Goal: Transaction & Acquisition: Purchase product/service

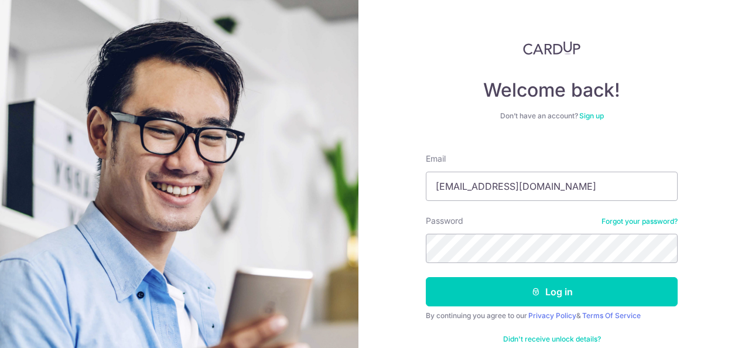
type input "[EMAIL_ADDRESS][DOMAIN_NAME]"
click at [623, 218] on link "Forgot your password?" at bounding box center [639, 221] width 76 height 9
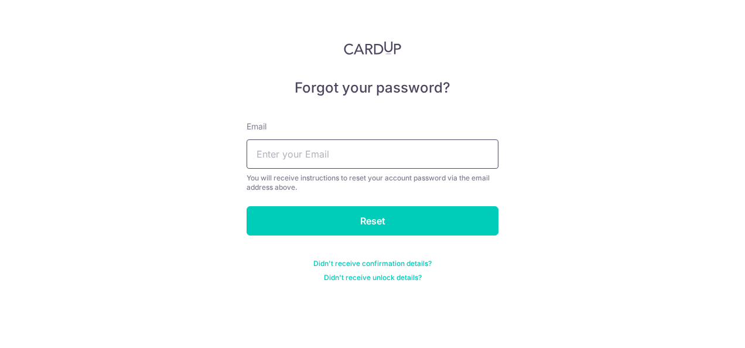
click at [355, 160] on input "text" at bounding box center [372, 153] width 252 height 29
type input "[EMAIL_ADDRESS][DOMAIN_NAME]"
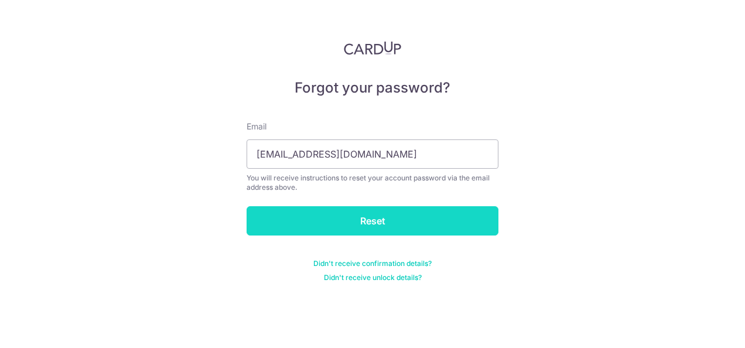
click at [365, 226] on input "Reset" at bounding box center [372, 220] width 252 height 29
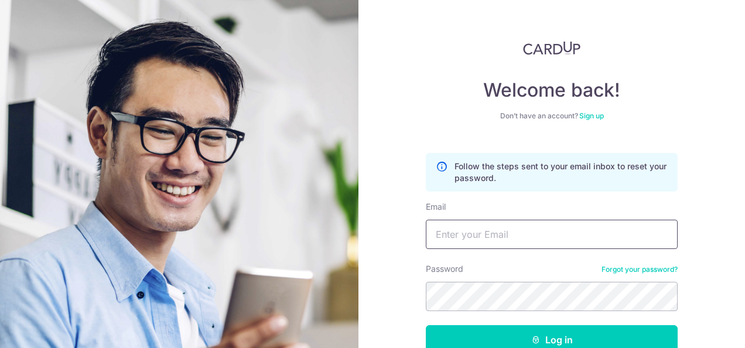
click at [474, 244] on input "Email" at bounding box center [552, 234] width 252 height 29
type input "[EMAIL_ADDRESS][DOMAIN_NAME]"
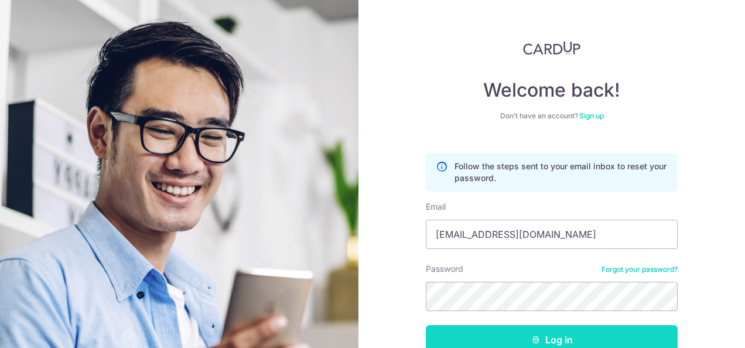
click at [499, 337] on button "Log in" at bounding box center [552, 339] width 252 height 29
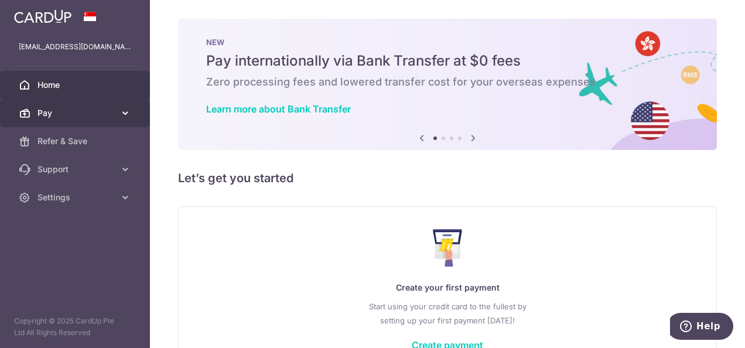
click at [121, 112] on icon at bounding box center [125, 113] width 12 height 12
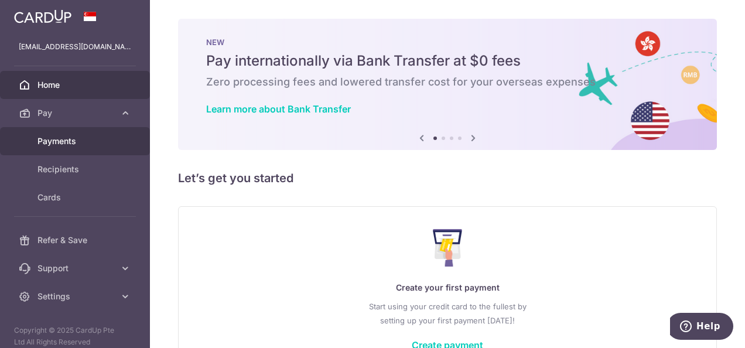
click at [74, 143] on span "Payments" at bounding box center [75, 141] width 77 height 12
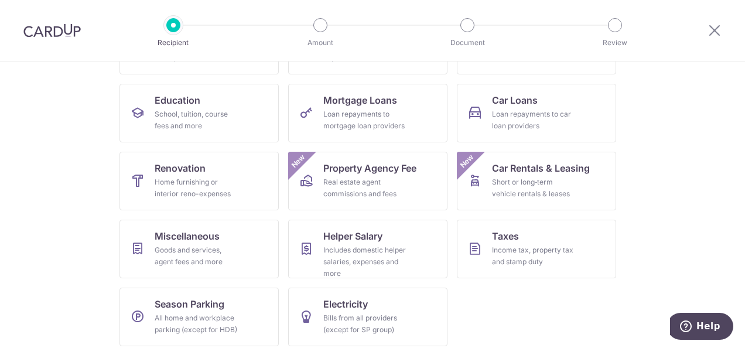
scroll to position [176, 0]
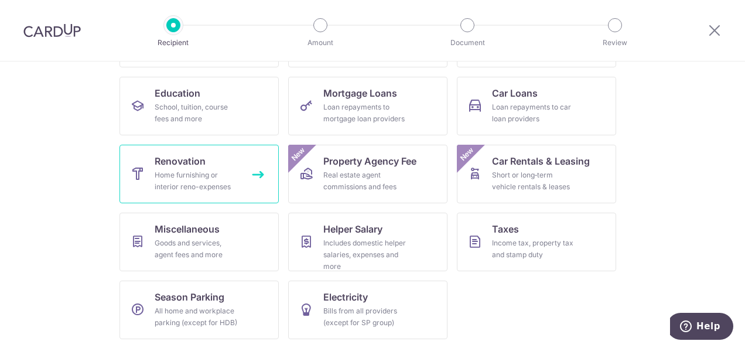
click at [169, 181] on div "Home furnishing or interior reno-expenses" at bounding box center [197, 180] width 84 height 23
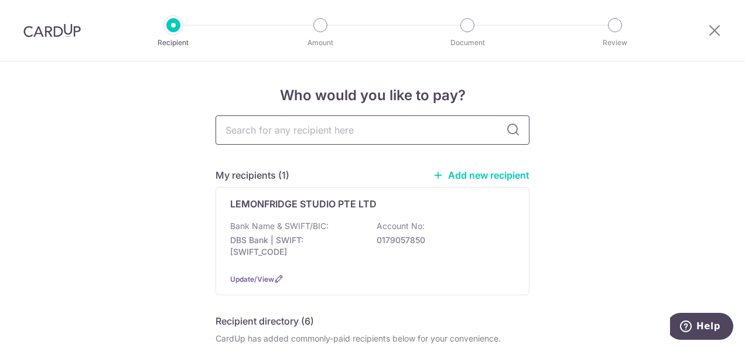
click at [327, 131] on input "text" at bounding box center [372, 129] width 314 height 29
type input "grout"
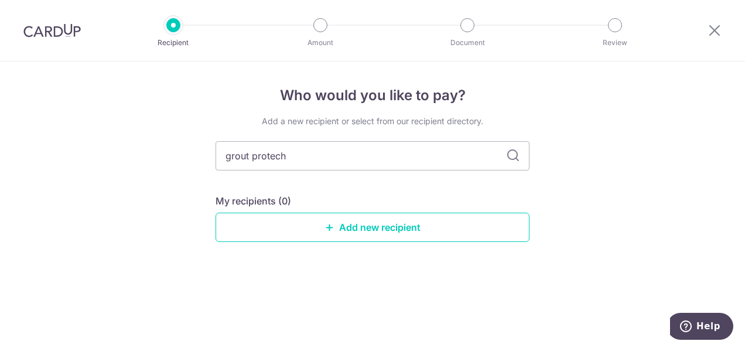
type input "grout protech"
click at [510, 157] on icon at bounding box center [513, 156] width 14 height 14
click at [355, 159] on input "grout protech" at bounding box center [372, 155] width 314 height 29
type input "grout pro"
type input "grout"
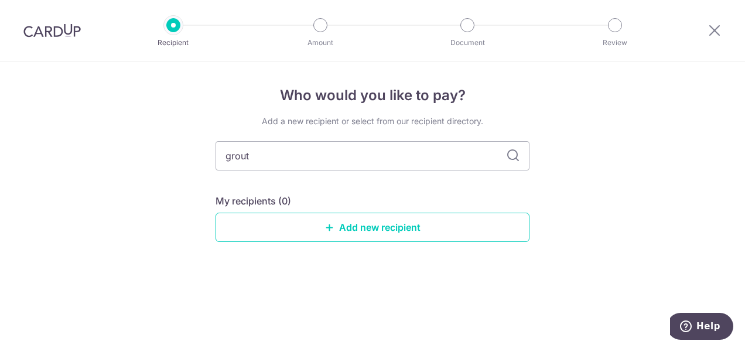
click at [516, 155] on icon at bounding box center [513, 156] width 14 height 14
drag, startPoint x: 306, startPoint y: 159, endPoint x: 172, endPoint y: 157, distance: 134.1
click at [172, 157] on div "Who would you like to pay? Add a new recipient or select from our recipient dir…" at bounding box center [372, 204] width 745 height 286
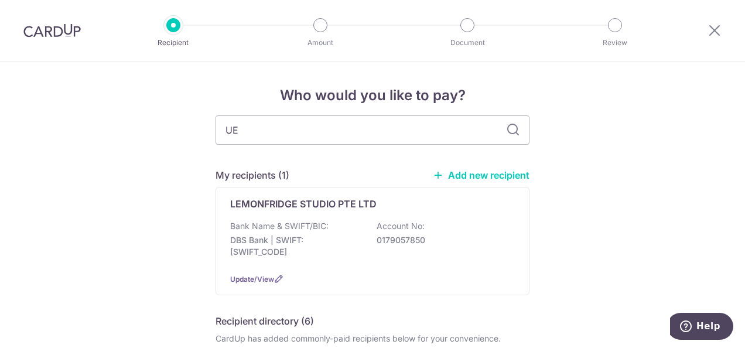
type input "UEN"
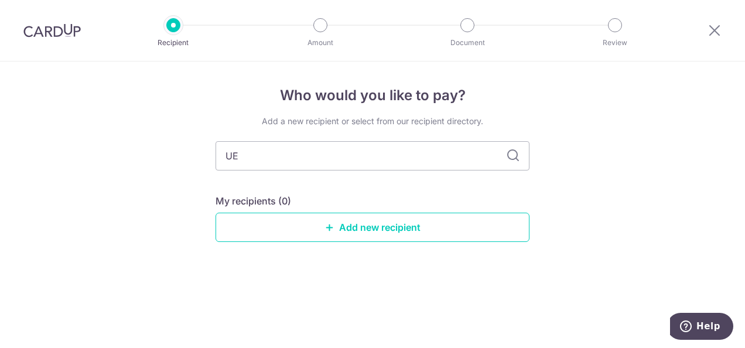
type input "U"
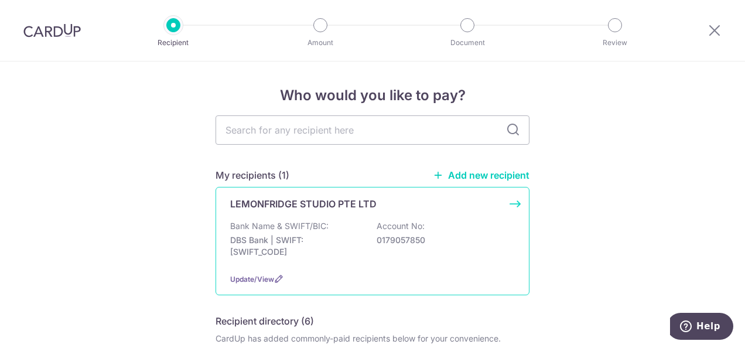
click at [366, 228] on div "Bank Name & SWIFT/BIC: DBS Bank | SWIFT: DBSSSGSGXXX Account No: 0179057850" at bounding box center [372, 241] width 285 height 43
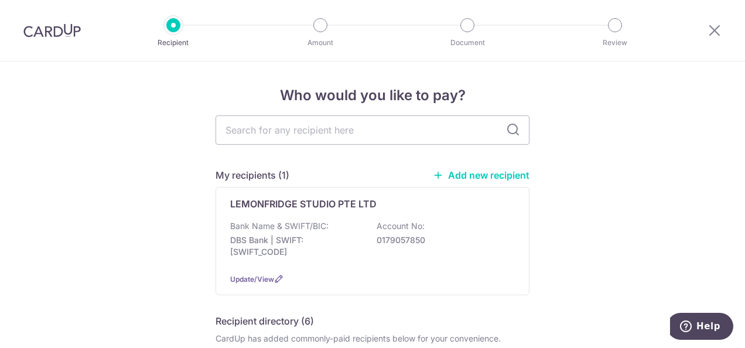
click at [476, 174] on link "Add new recipient" at bounding box center [481, 175] width 97 height 12
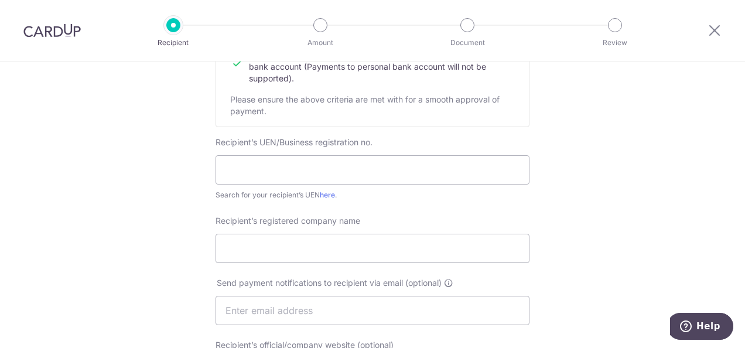
scroll to position [178, 0]
click at [390, 173] on input "text" at bounding box center [372, 168] width 314 height 29
click at [311, 171] on input "T16LL1607D" at bounding box center [372, 168] width 314 height 29
type input "T16LL1607D"
click button "Submit Request" at bounding box center [0, 0] width 0 height 0
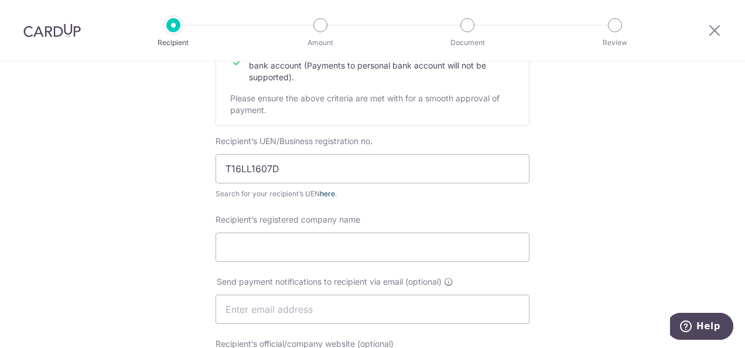
click at [327, 193] on link "here" at bounding box center [327, 193] width 15 height 9
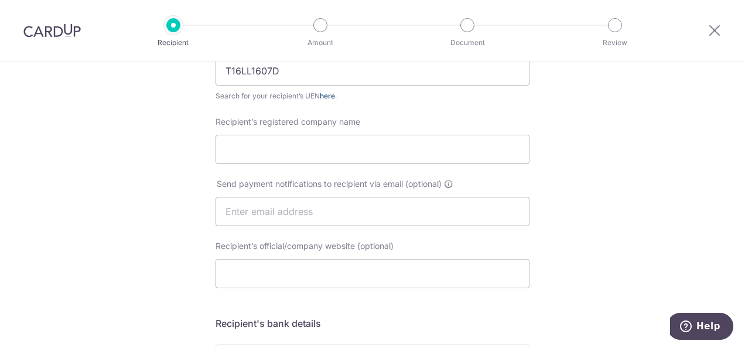
scroll to position [300, 0]
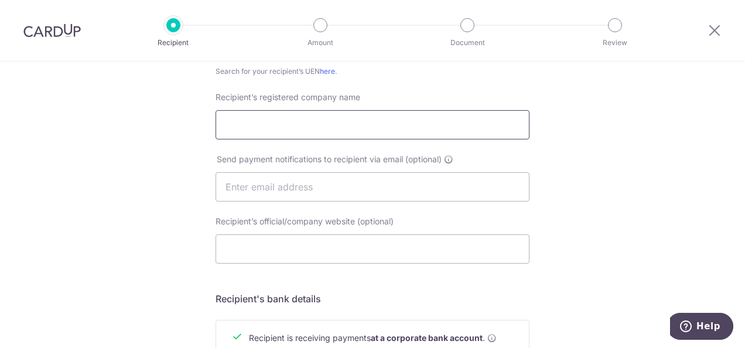
click at [413, 127] on input "Recipient’s registered company name" at bounding box center [372, 124] width 314 height 29
type input "Grout Pro Tech"
click at [352, 190] on input "text" at bounding box center [372, 186] width 314 height 29
click at [321, 262] on input "Recipient’s official/company website (optional)" at bounding box center [372, 248] width 314 height 29
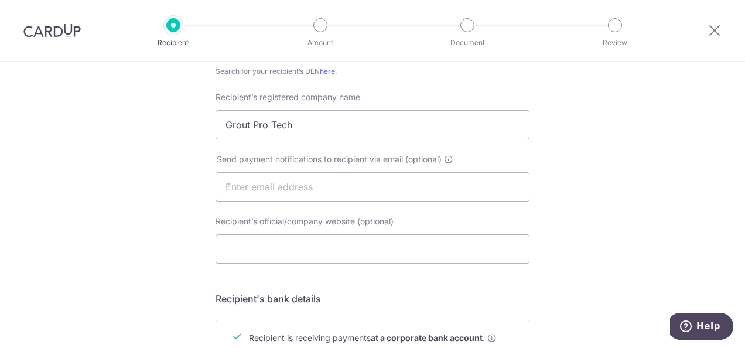
click at [575, 265] on div "Who would you like to pay? Your recipient does not need a CardUp account to rec…" at bounding box center [372, 201] width 745 height 881
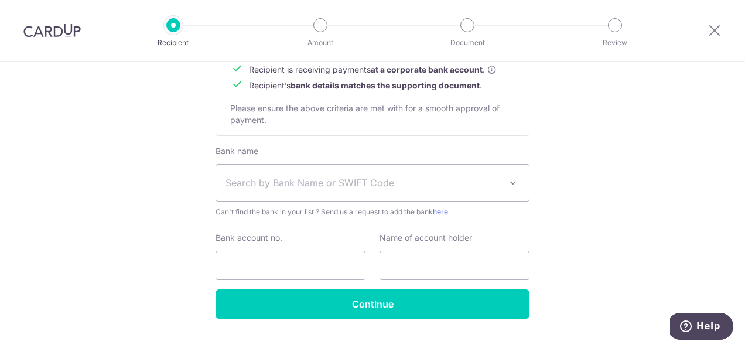
scroll to position [570, 0]
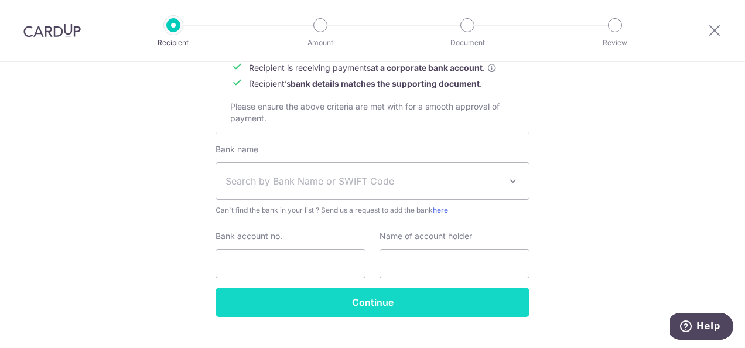
click at [432, 305] on input "Continue" at bounding box center [372, 301] width 314 height 29
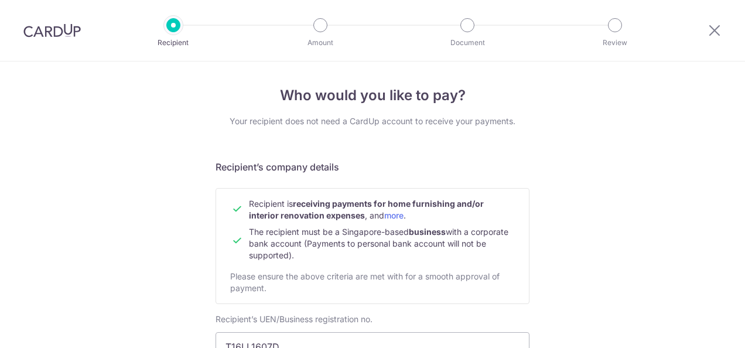
scroll to position [638, 0]
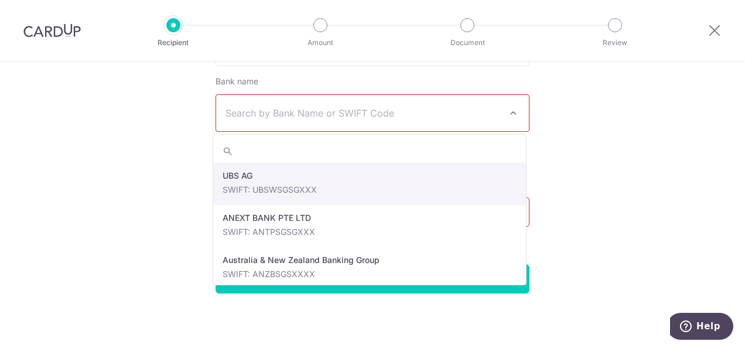
click at [376, 111] on span "Search by Bank Name or SWIFT Code" at bounding box center [362, 113] width 275 height 14
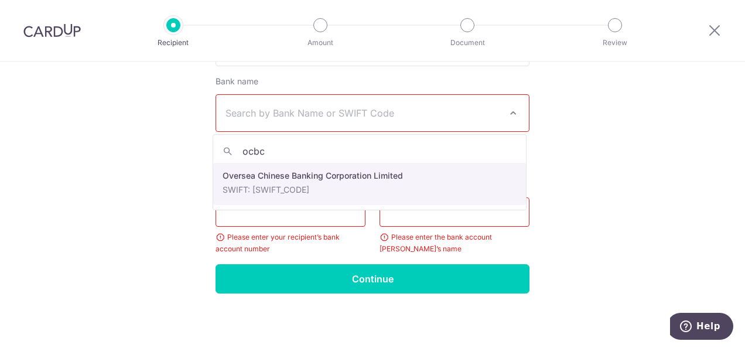
type input "ocbc"
select select "12"
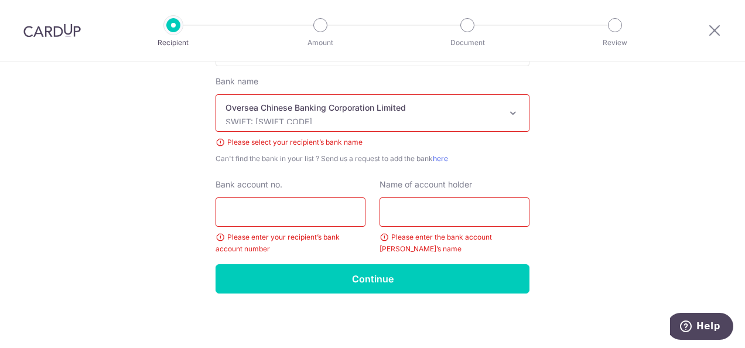
click at [303, 216] on input "Bank account no." at bounding box center [290, 211] width 150 height 29
type input "713078715001"
click at [398, 210] on input "text" at bounding box center [454, 211] width 150 height 29
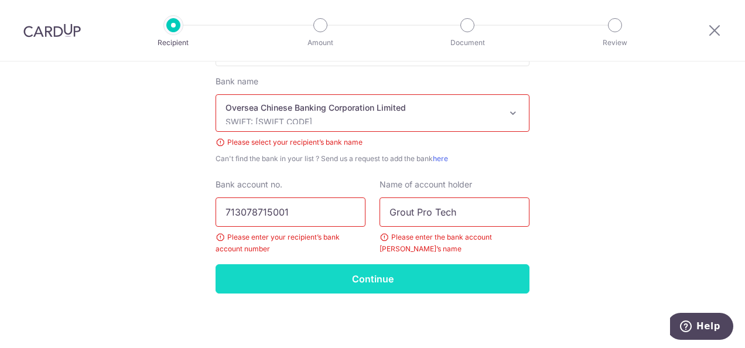
type input "Grout Pro Tech"
click at [370, 275] on input "Continue" at bounding box center [372, 278] width 314 height 29
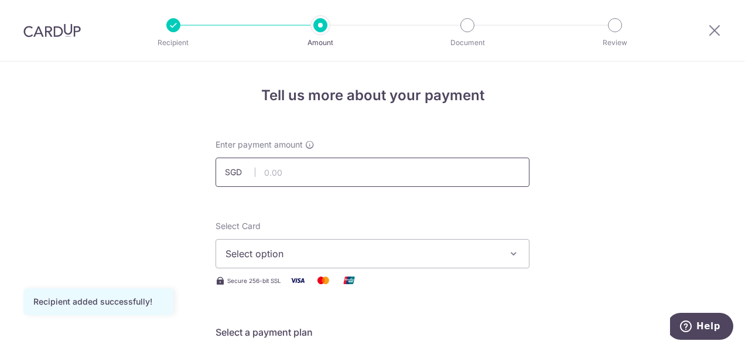
click at [319, 176] on input "text" at bounding box center [372, 171] width 314 height 29
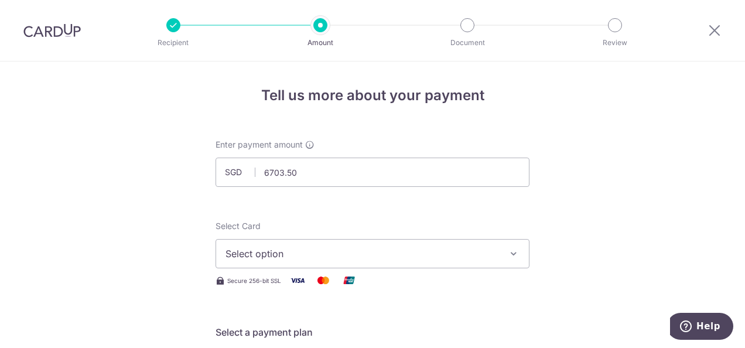
type input "6,703.50"
click at [298, 250] on span "Select option" at bounding box center [361, 253] width 273 height 14
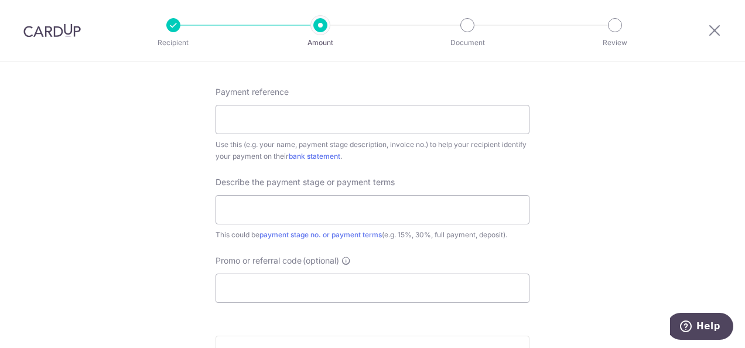
scroll to position [663, 0]
